Goal: Find specific page/section: Find specific page/section

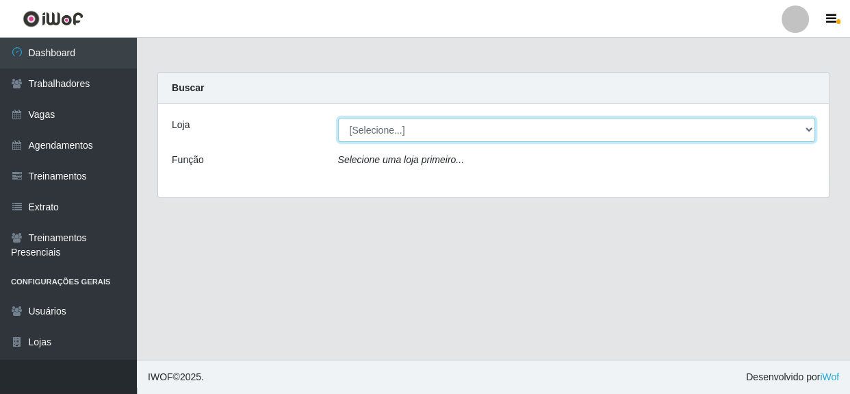
click at [520, 130] on select "[Selecione...] Rede Compras - CD Logistica" at bounding box center [577, 130] width 478 height 24
select select "429"
click at [338, 118] on select "[Selecione...] Rede Compras - CD Logistica" at bounding box center [577, 130] width 478 height 24
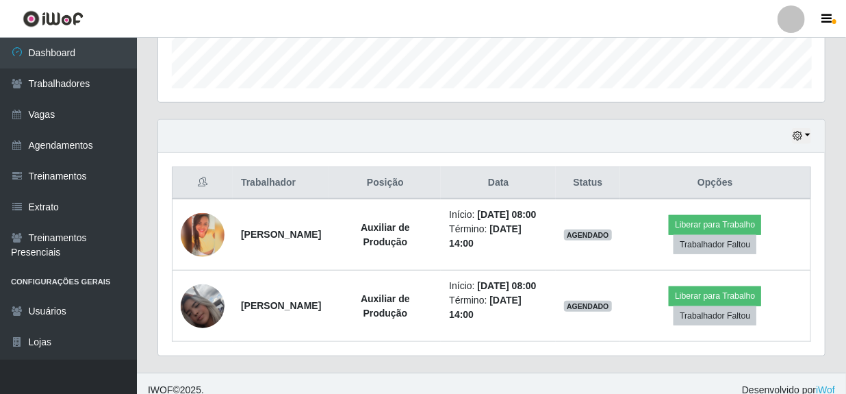
scroll to position [436, 0]
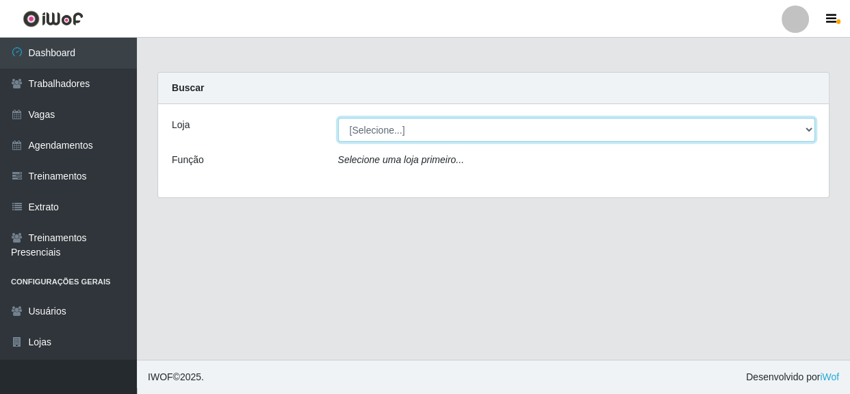
click at [381, 131] on select "[Selecione...] Rede Compras - CD Logistica" at bounding box center [577, 130] width 478 height 24
select select "429"
click at [338, 118] on select "[Selecione...] Rede Compras - CD Logistica" at bounding box center [577, 130] width 478 height 24
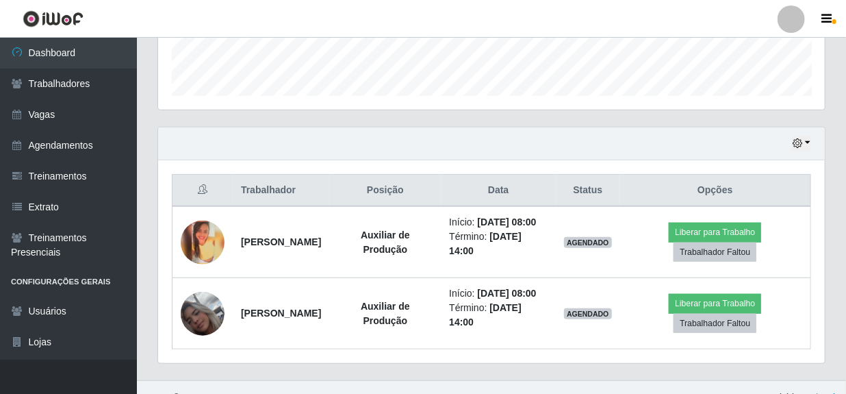
scroll to position [186, 0]
